Goal: Transaction & Acquisition: Purchase product/service

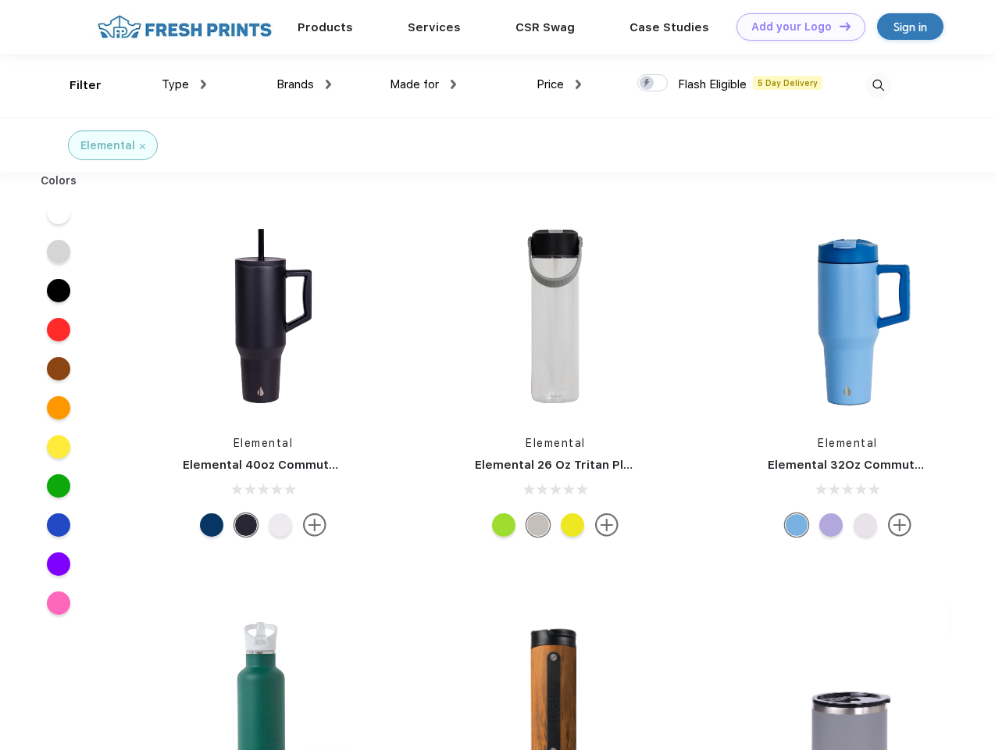
scroll to position [1, 0]
click at [795, 27] on link "Add your Logo Design Tool" at bounding box center [801, 26] width 129 height 27
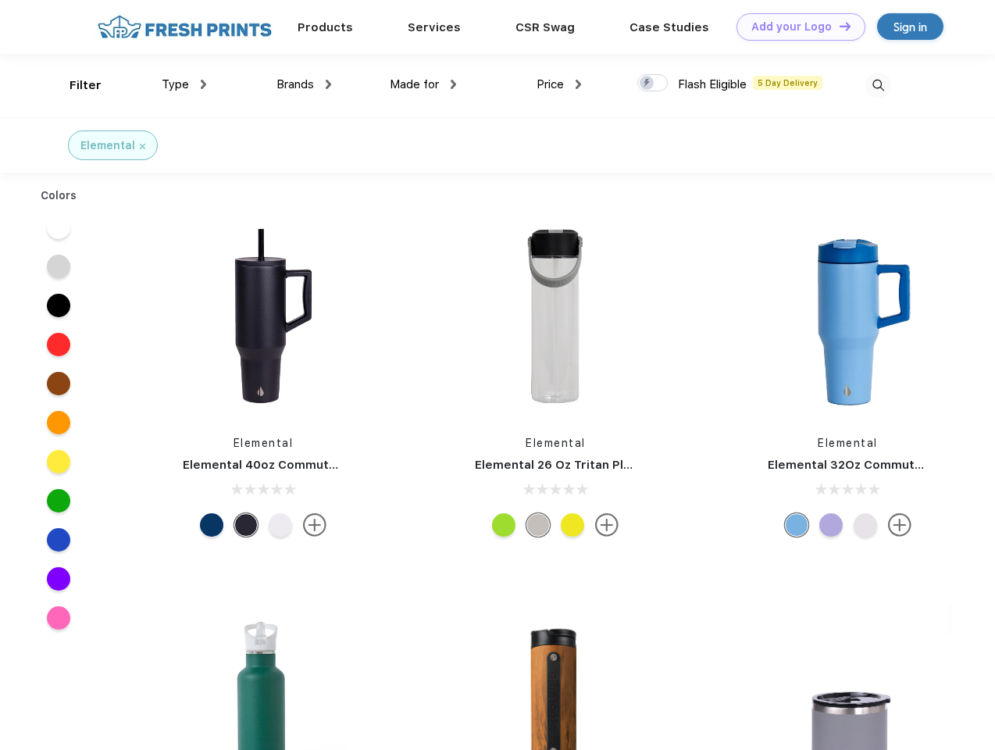
click at [0, 0] on div "Design Tool" at bounding box center [0, 0] width 0 height 0
click at [838, 26] on link "Add your Logo Design Tool" at bounding box center [801, 26] width 129 height 27
click at [75, 85] on div "Filter" at bounding box center [86, 86] width 32 height 18
click at [184, 84] on span "Type" at bounding box center [175, 84] width 27 height 14
click at [304, 84] on span "Brands" at bounding box center [295, 84] width 37 height 14
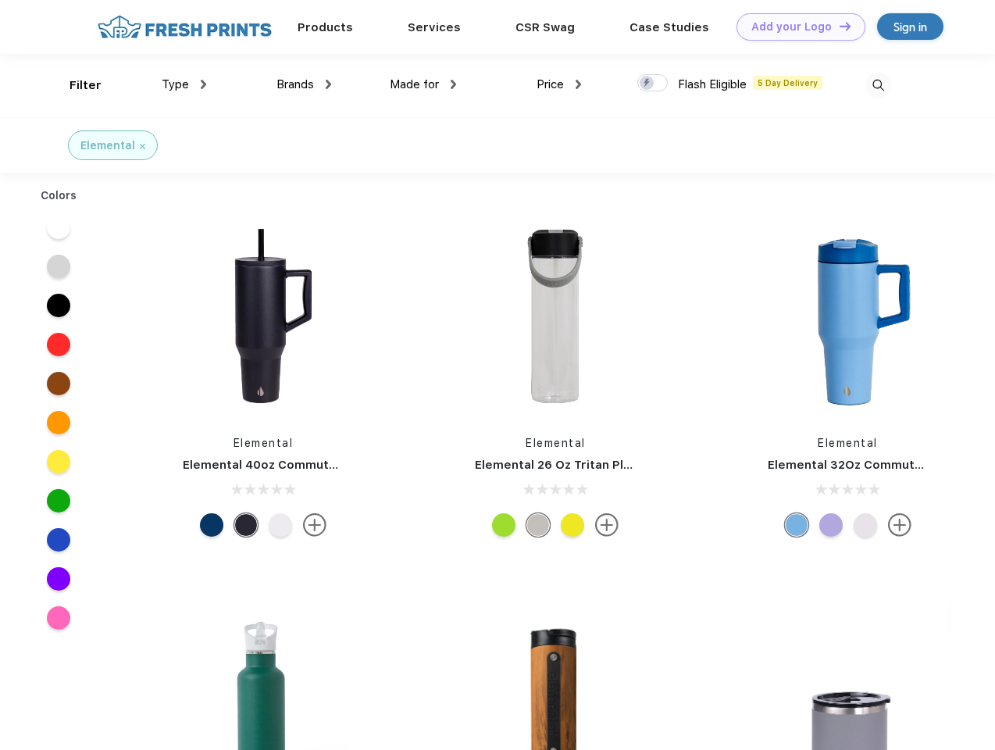
click at [423, 84] on span "Made for" at bounding box center [414, 84] width 49 height 14
click at [559, 84] on span "Price" at bounding box center [550, 84] width 27 height 14
click at [653, 84] on div at bounding box center [652, 82] width 30 height 17
click at [648, 84] on input "checkbox" at bounding box center [642, 78] width 10 height 10
click at [878, 85] on img at bounding box center [879, 86] width 26 height 26
